Goal: Download file/media

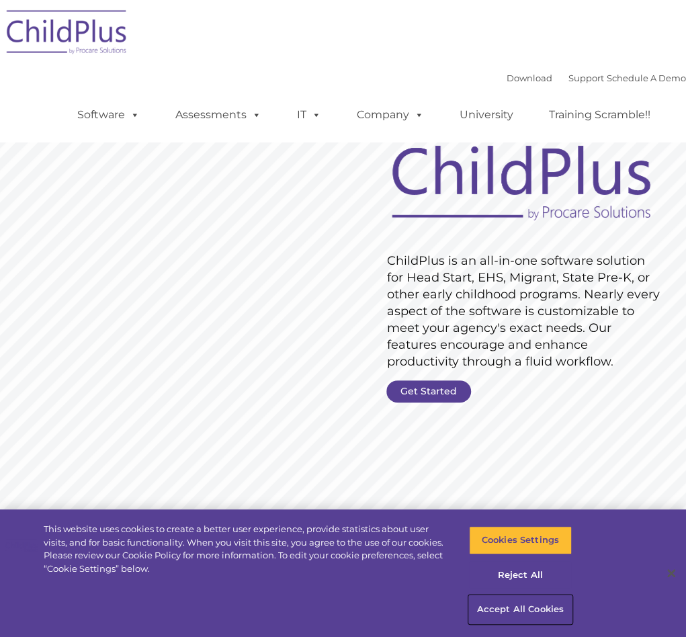
click at [506, 598] on button "Accept All Cookies" at bounding box center [520, 609] width 103 height 28
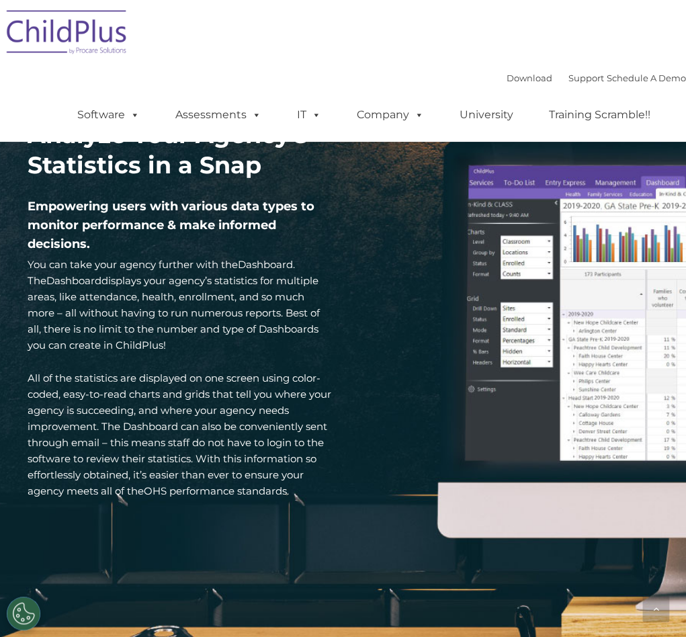
scroll to position [1934, 0]
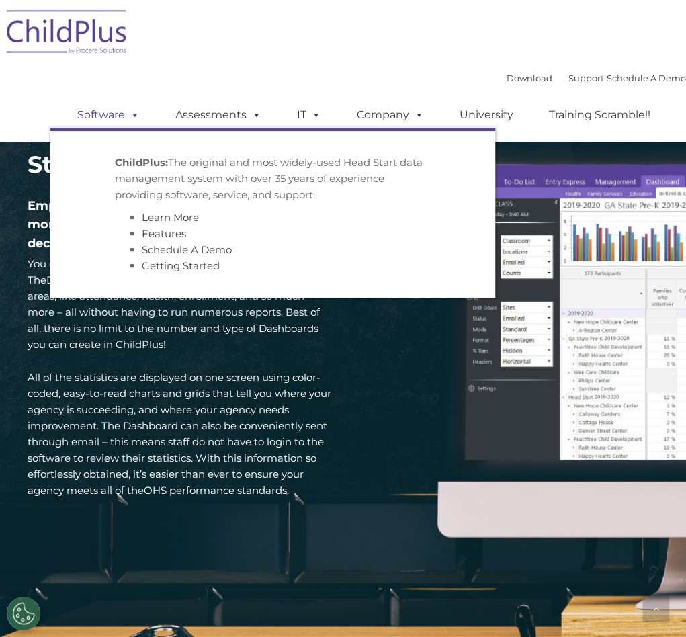
click at [125, 117] on span at bounding box center [132, 114] width 15 height 13
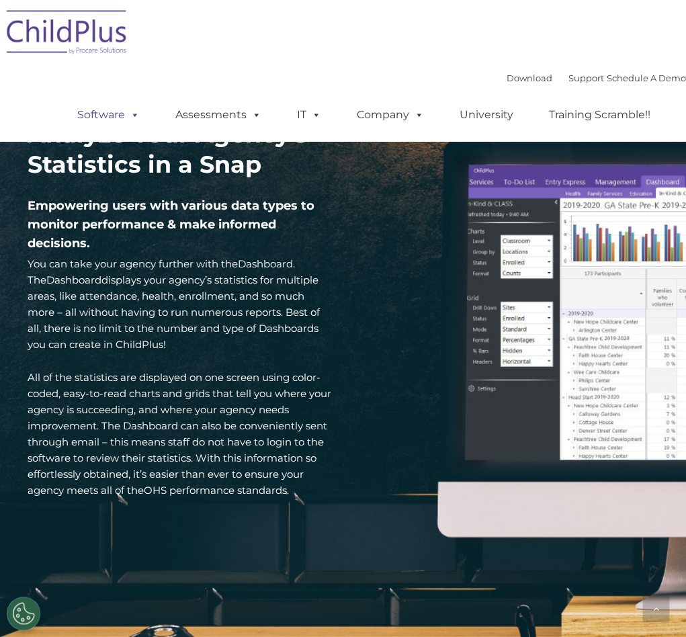
click at [89, 115] on link "Software" at bounding box center [108, 114] width 89 height 27
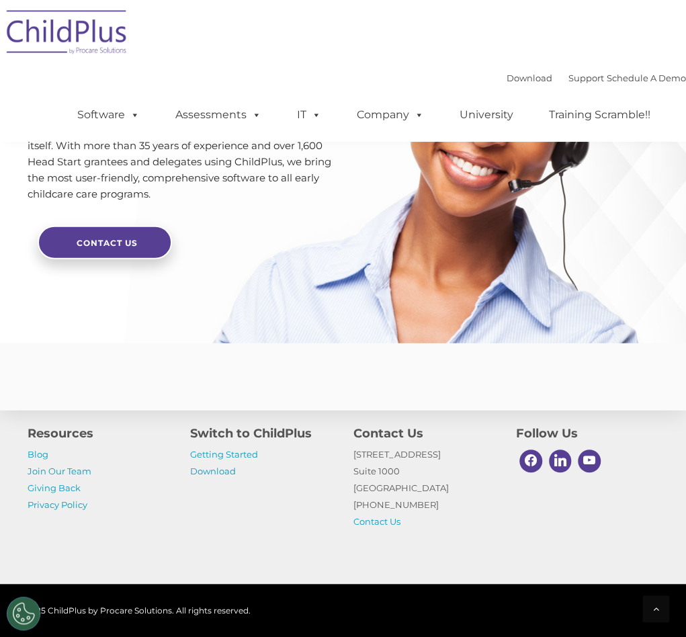
scroll to position [3265, 0]
click at [216, 475] on link "Download" at bounding box center [213, 470] width 46 height 11
